Goal: Transaction & Acquisition: Obtain resource

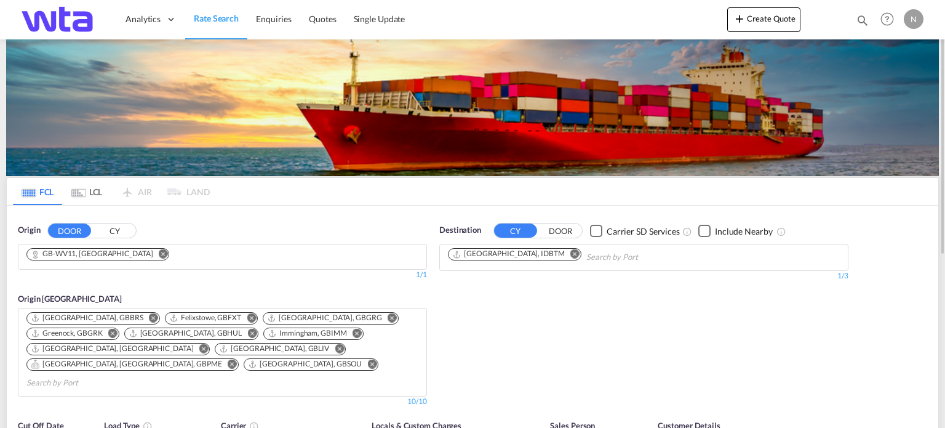
click at [159, 255] on md-icon "Remove" at bounding box center [163, 253] width 9 height 9
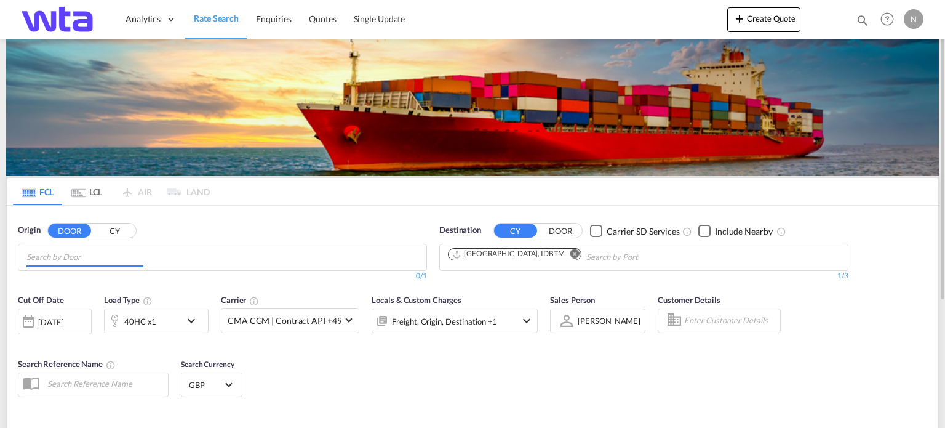
click at [120, 258] on input "Chips input." at bounding box center [84, 257] width 117 height 20
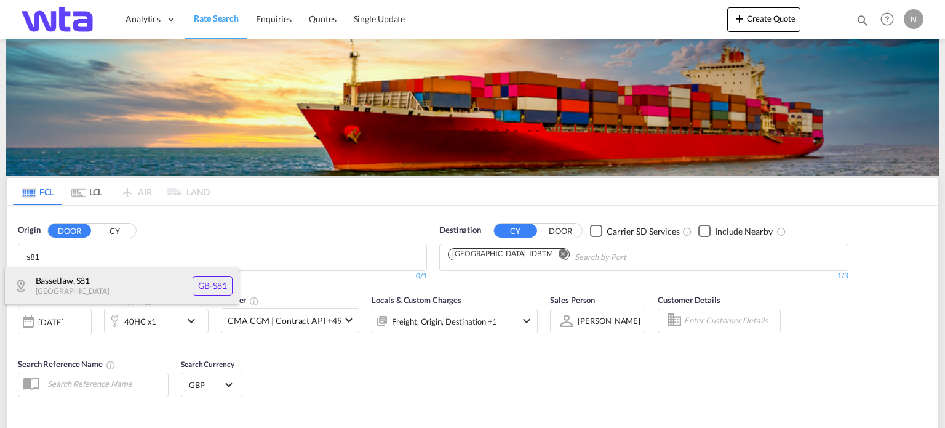
type input "s81"
click at [111, 280] on div "Bassetlaw , S81 [GEOGRAPHIC_DATA] [GEOGRAPHIC_DATA]-S81" at bounding box center [122, 285] width 234 height 37
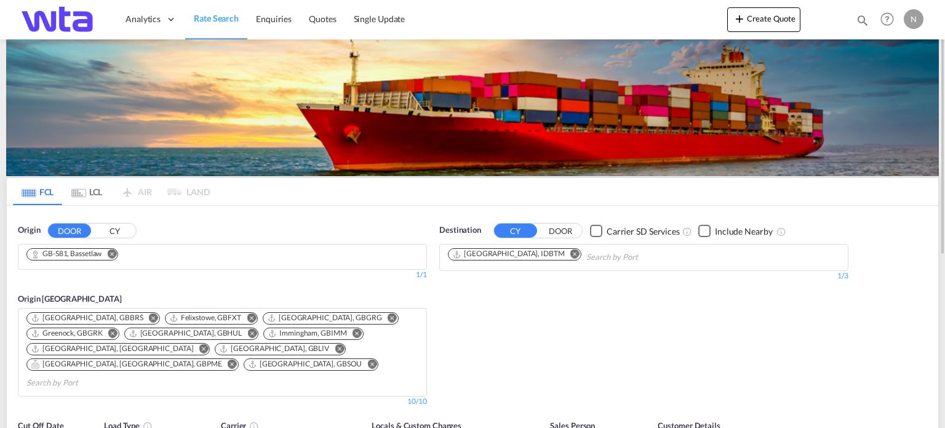
click at [570, 255] on md-icon "Remove" at bounding box center [574, 253] width 9 height 9
click at [498, 258] on body "Analytics Reports Dashboard Rate Search Enquiries Quotes" at bounding box center [472, 214] width 945 height 428
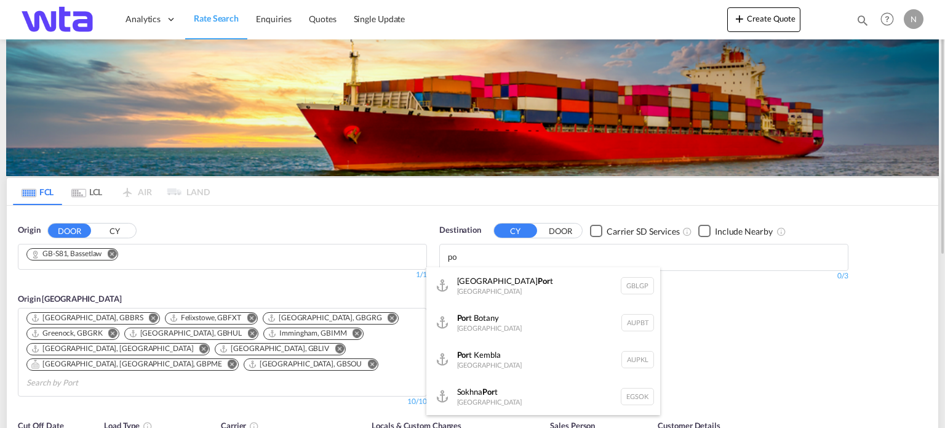
type input "p"
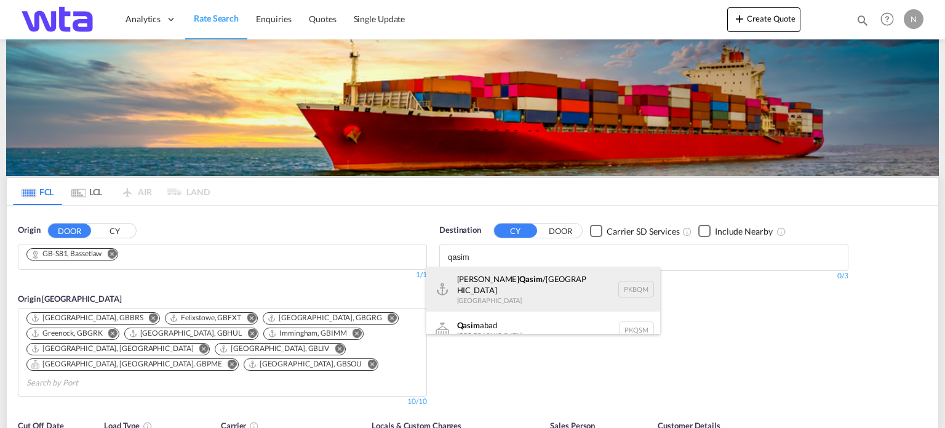
type input "qasim"
click at [497, 291] on div "[PERSON_NAME] /[GEOGRAPHIC_DATA] [GEOGRAPHIC_DATA] PKBQM" at bounding box center [543, 289] width 234 height 44
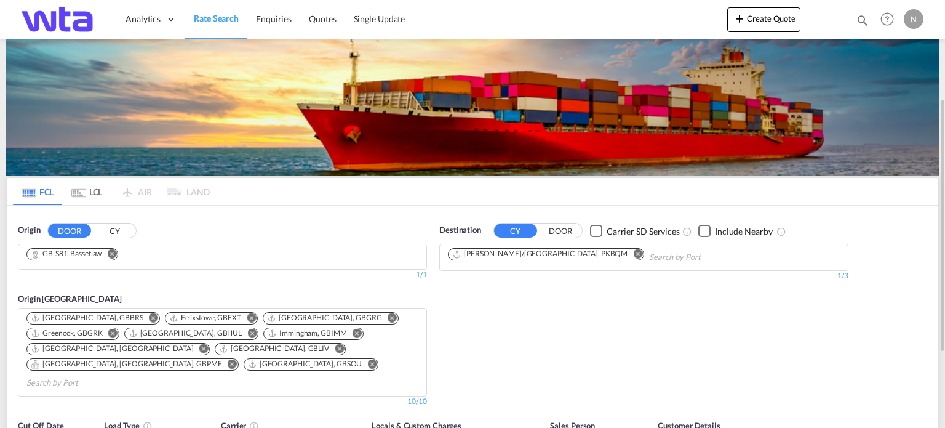
scroll to position [123, 0]
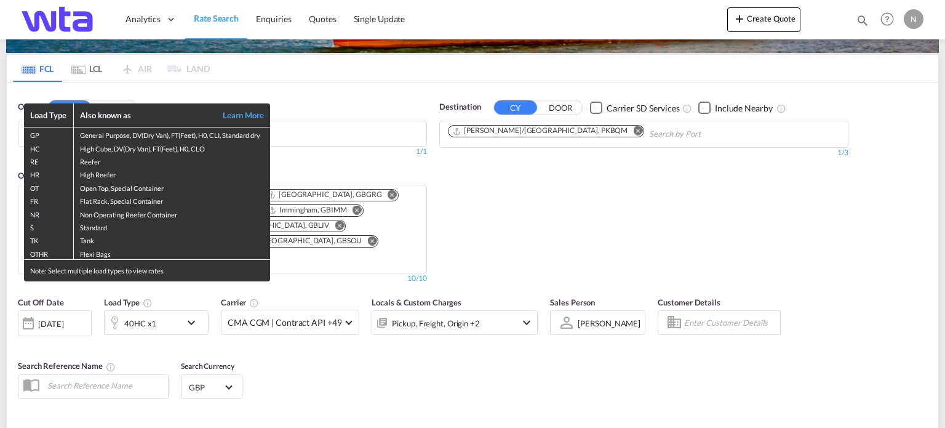
click at [890, 346] on div "Load Type Also known as Learn More GP General Purpose, DV(Dry Van), FT(Feet), H…" at bounding box center [472, 214] width 945 height 428
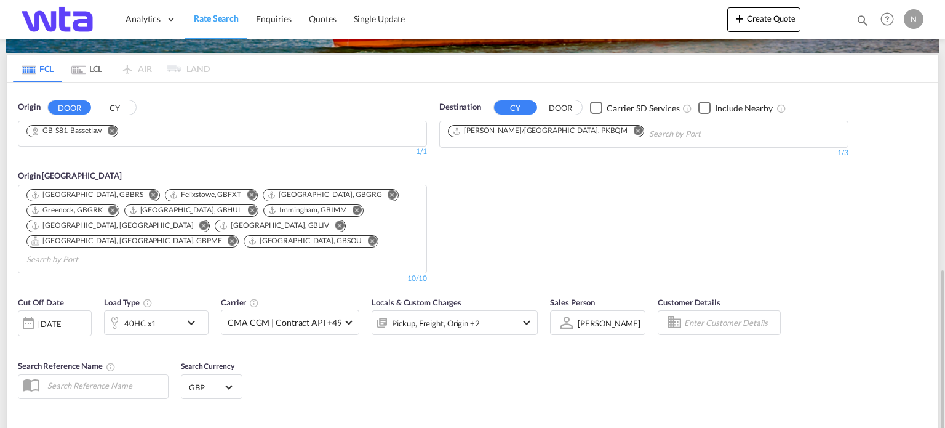
scroll to position [246, 0]
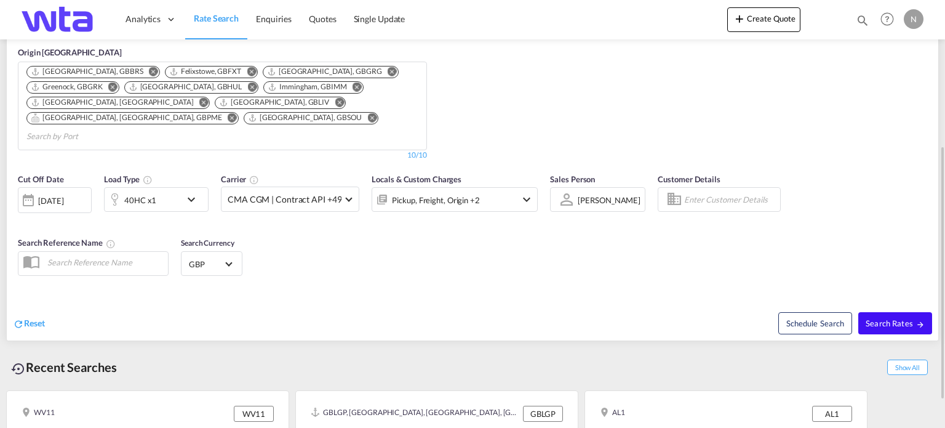
click at [890, 318] on span "Search Rates" at bounding box center [895, 323] width 59 height 10
type input "S81 to PKBQM / [DATE]"
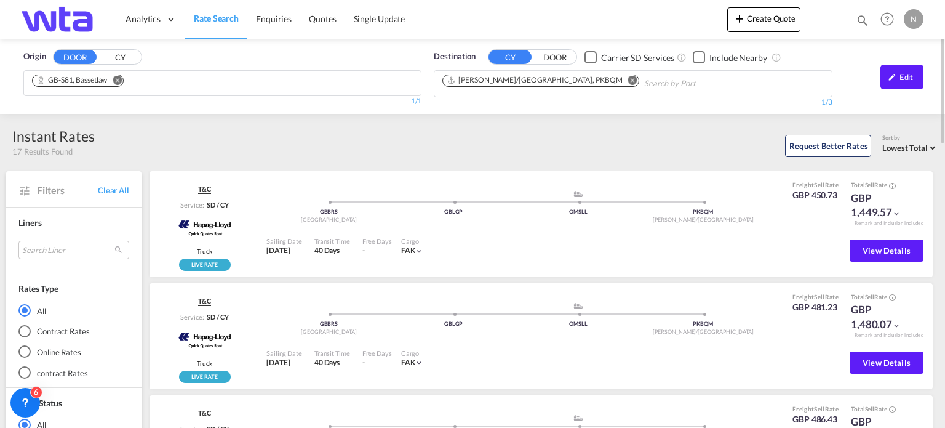
click at [118, 79] on md-icon "Remove" at bounding box center [117, 80] width 9 height 9
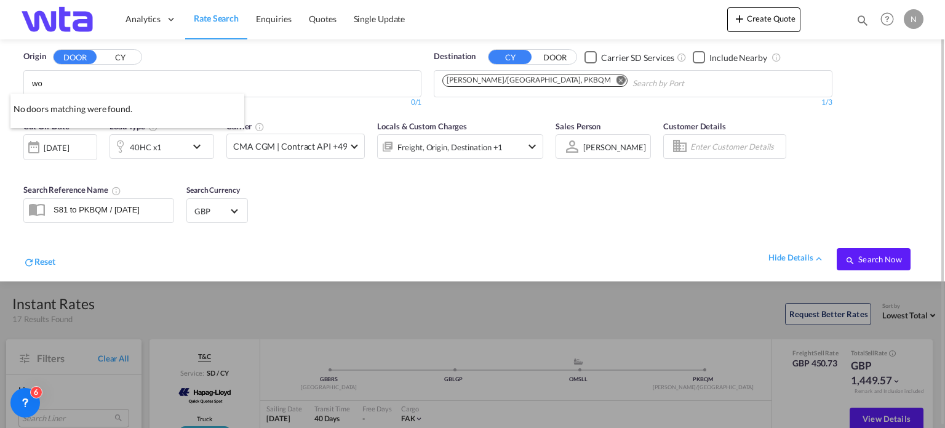
type input "w"
type input "s81"
